Goal: Find specific page/section: Find specific page/section

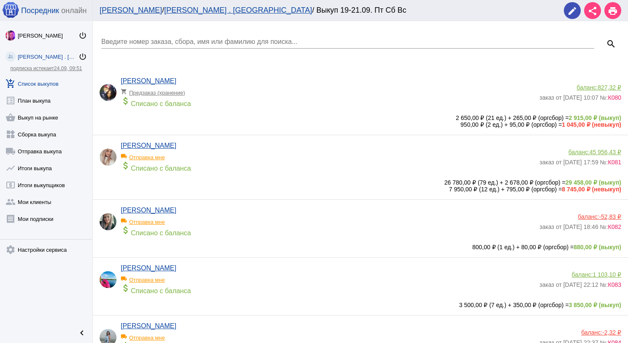
click at [43, 121] on link "shopping_basket Выкуп на рынке" at bounding box center [46, 115] width 92 height 17
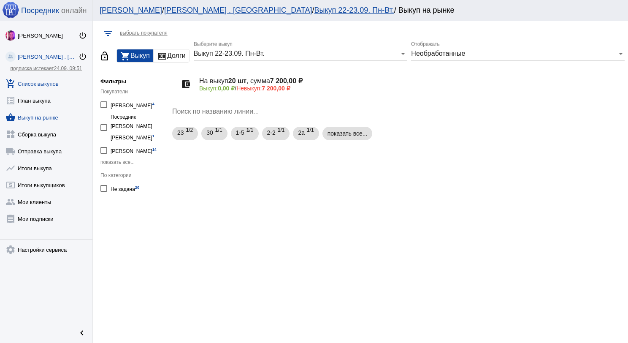
click at [33, 86] on link "add_shopping_cart Список выкупов" at bounding box center [46, 81] width 92 height 17
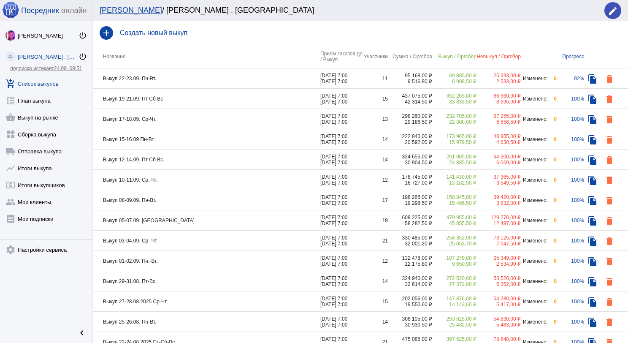
click at [211, 81] on td "Выкуп 22-23.09. Пн-Вт." at bounding box center [206, 78] width 227 height 20
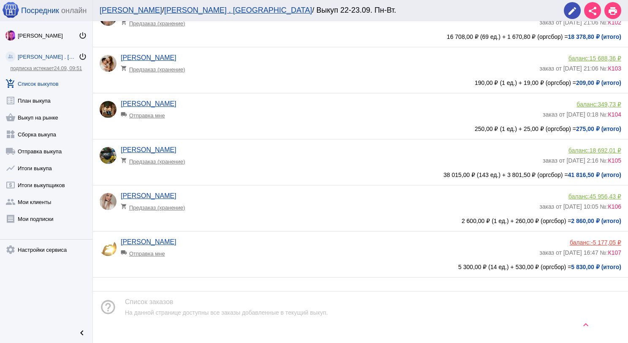
scroll to position [316, 0]
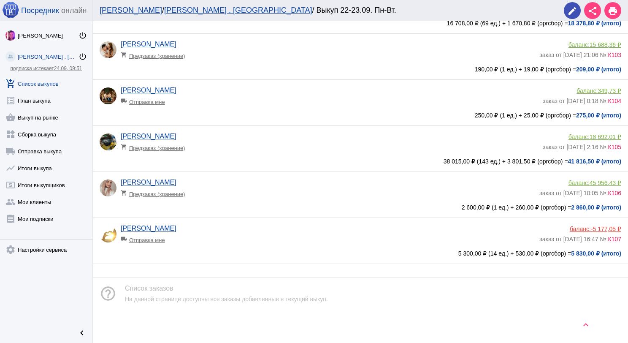
click at [246, 229] on div "[PERSON_NAME] local_shipping Отправка мне" at bounding box center [330, 236] width 419 height 23
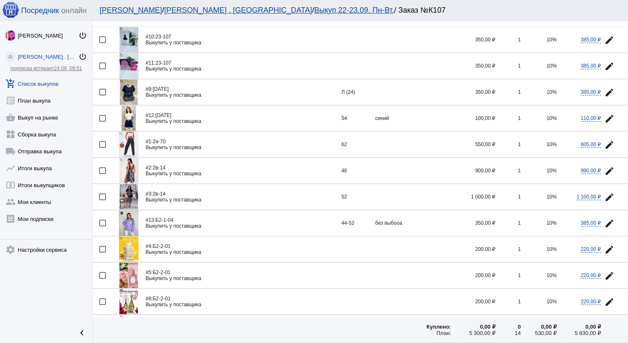
scroll to position [2, 0]
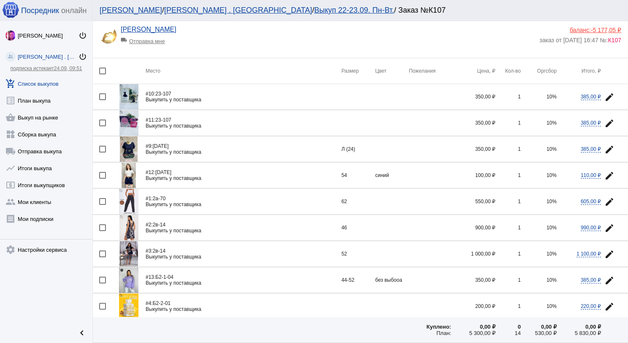
click at [39, 84] on link "add_shopping_cart Список выкупов" at bounding box center [46, 81] width 92 height 17
